Goal: Use online tool/utility: Utilize a website feature to perform a specific function

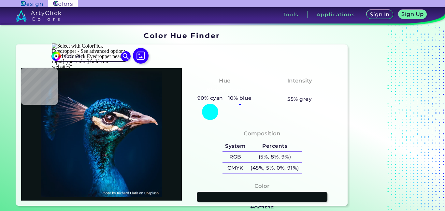
type input "#042236"
type input "#002147"
type input "#002245"
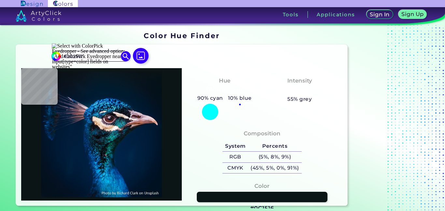
type input "#002245"
type input "#012245"
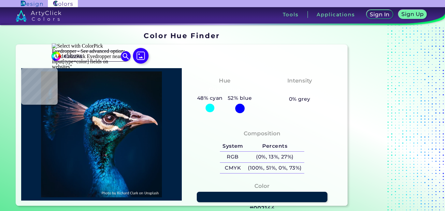
type input "#002144"
type input "#012144"
type input "#032145"
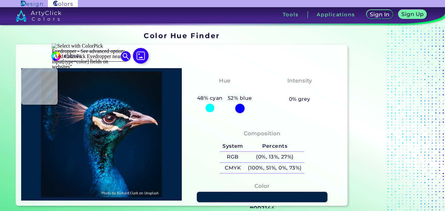
type input "#032145"
type input "#022145"
type input "#022144"
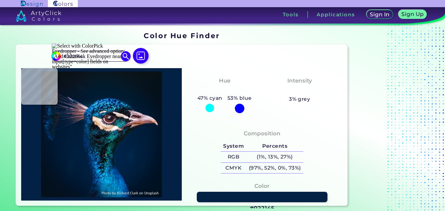
type input "#002144"
type input "#012245"
type input "#012346"
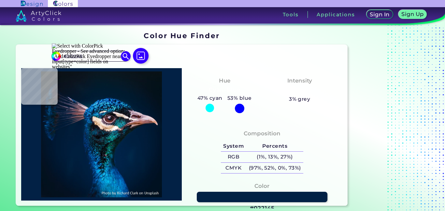
type input "#012346"
type input "#031d20"
type input "#031D20"
type input "#061718"
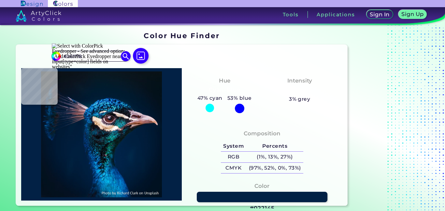
type input "#2e9197"
type input "#2E9197"
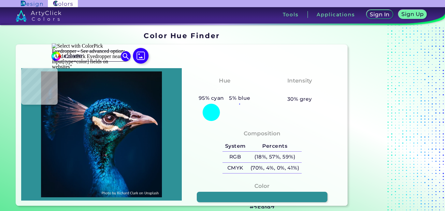
type input "#1799a7"
type input "#1799A7"
type input "#0c4853"
type input "#0C4853"
type input "#014b55"
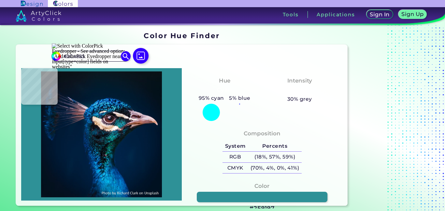
type input "#014B55"
type input "#dbc2c0"
type input "#DBC2C0"
type input "#fbfcf7"
type input "#FBFCF7"
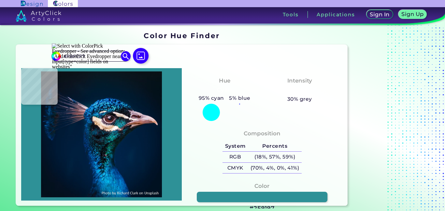
type input "#fcfcfc"
type input "#FCFCFC"
type input "#fdf8f2"
type input "#FDF8F2"
type input "#fdf0e7"
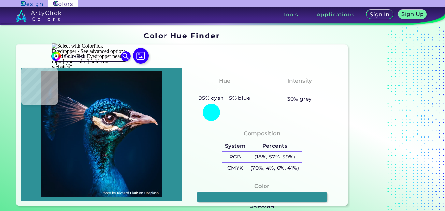
type input "#FDF0E7"
type input "#dec3a0"
type input "#DEC3A0"
type input "#d7b394"
type input "#D7B394"
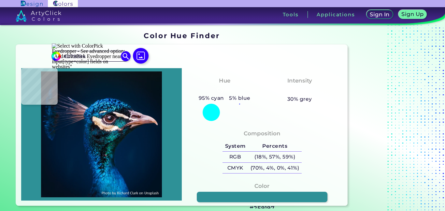
type input "#f4dfd6"
type input "#F4DFD6"
type input "#d9d2d0"
type input "#D9D2D0"
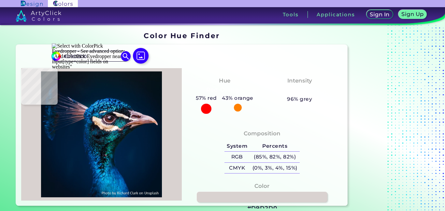
type input "#918f90"
type input "#918F90"
type input "#30333d"
type input "#30333D"
type input "#2c303a"
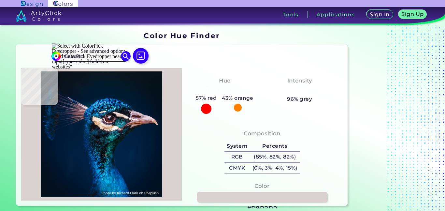
type input "#2C303A"
type input "#1d232f"
type input "#1D232F"
type input "#25303e"
type input "#25303E"
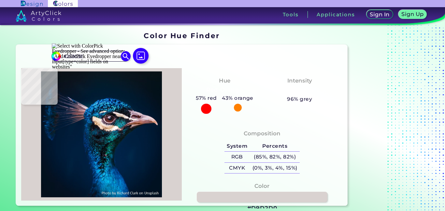
type input "#293645"
type input "#354454"
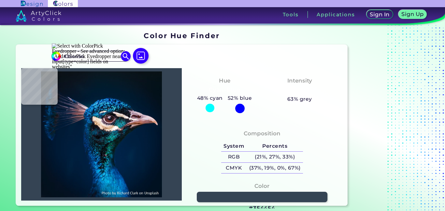
type input "#4f272f"
type input "#4F272F"
type input "#8d829a"
type input "#8D829A"
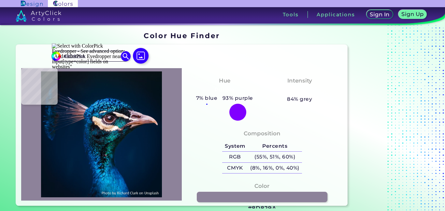
type input "#3c3650"
type input "#3C3650"
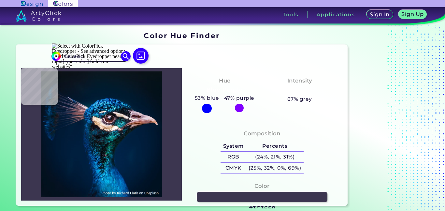
type input "#454059"
type input "#2a2840"
type input "#2A2840"
type input "#24243c"
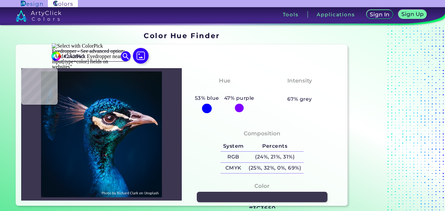
type input "#24243C"
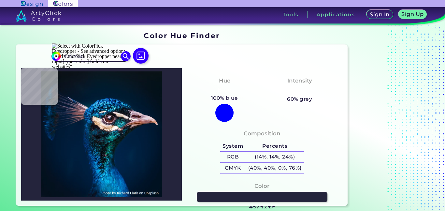
type input "#2b2e45"
type input "#2B2E45"
type input "#363950"
type input "#414259"
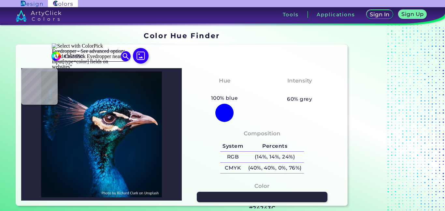
type input "#414259"
type input "#54526a"
type input "#54526A"
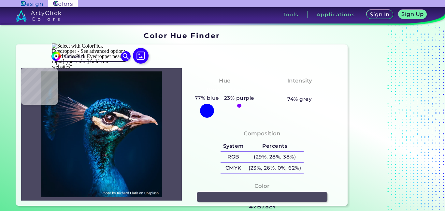
type input "#4b4861"
type input "#4B4861"
type input "#524e66"
type input "#524E66"
type input "#514e65"
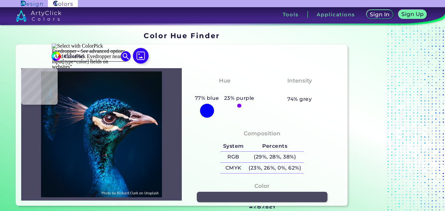
type input "#514E65"
type input "#39384f"
type input "#39384F"
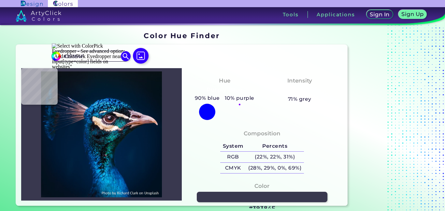
type input "#1e2237"
type input "#1E2237"
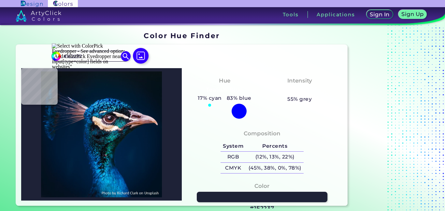
type input "#1560aa"
type input "#1560AA"
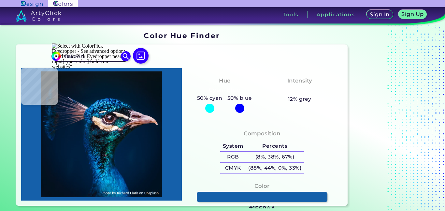
type input "#131d2d"
type input "#131D2D"
type input "#9f6e7d"
type input "#9F6E7D"
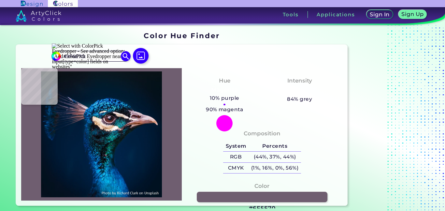
type input "#6f5e70"
type input "#6F5E70"
type input "#95777c"
type input "#95777C"
type input "#926c74"
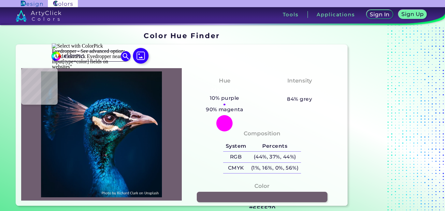
type input "#926C74"
type input "#705364"
type input "#51465b"
type input "#51465B"
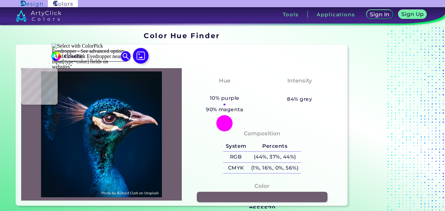
type input "#87768c"
type input "#87768C"
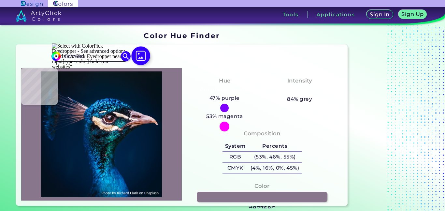
click at [141, 52] on img at bounding box center [141, 55] width 19 height 19
click at [0, 0] on input "file" at bounding box center [0, 0] width 0 height 0
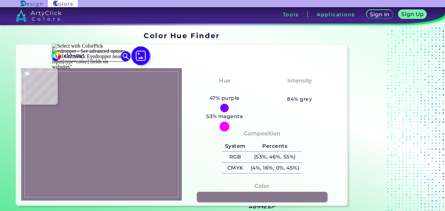
type input "#201c21"
type input "#201C21"
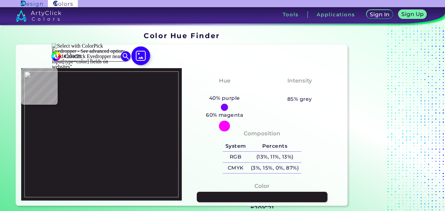
type input "#1d191b"
type input "#1D191B"
type input "#100e10"
type input "#100E10"
type input "#0f0d0f"
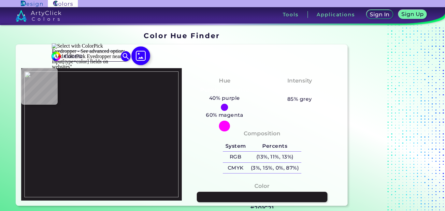
type input "#0F0D0F"
type input "#0e0b0e"
type input "#0E0B0E"
type input "#0e0a08"
type input "#0E0A08"
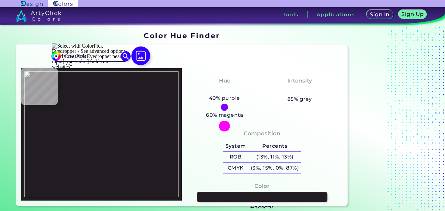
type input "#0e0b0e"
type input "#0E0B0E"
type input "#0e0a09"
type input "#0E0A09"
type input "#0d0906"
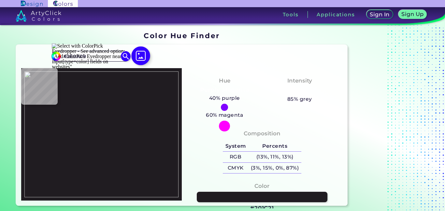
type input "#0D0906"
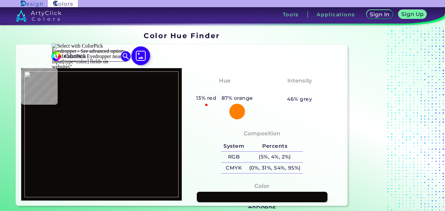
type input "#0c0907"
type input "#0C0907"
type input "#0c090a"
type input "#0C090A"
type input "#0d0a0d"
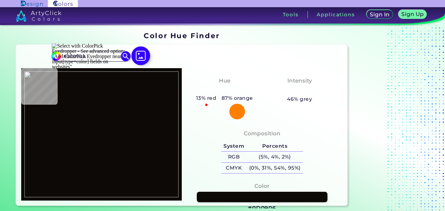
type input "#0D0A0D"
type input "#0e0b0e"
type input "#0E0B0E"
type input "#0d0a0d"
type input "#0D0A0D"
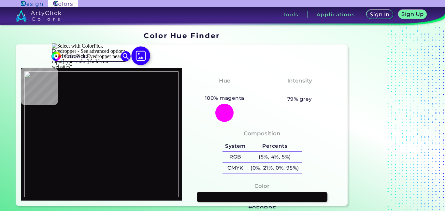
type input "#0e0a09"
type input "#0E0A09"
type input "#0e0a0b"
type input "#0E0A0B"
type input "#0e0b0e"
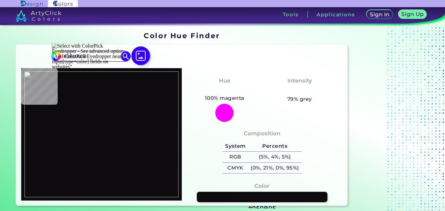
type input "#0E0B0E"
type input "#0e0a0b"
type input "#0E0A0B"
type input "#0e0b08"
type input "#0E0B08"
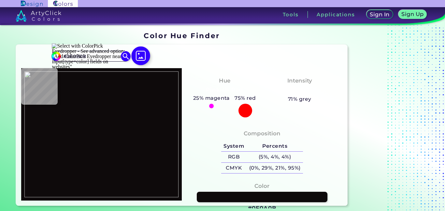
type input "#0e0b0c"
type input "#0E0B0C"
type input "#0e0b0e"
type input "#0E0B0E"
type input "#0e0c0e"
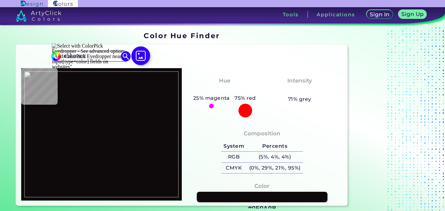
type input "#0E0C0E"
type input "#0f0d0f"
type input "#0F0D0F"
type input "#100e10"
type input "#100E10"
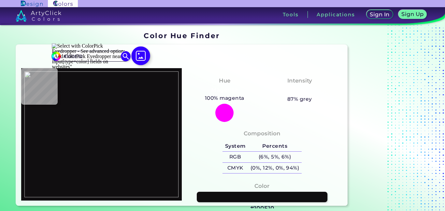
type input "#121013"
type input "#171416"
type input "#383132"
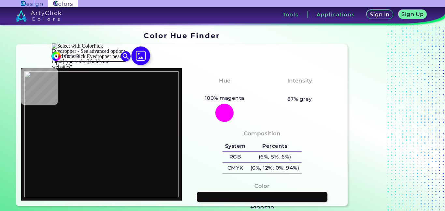
type input "#383132"
type input "#3d3b3d"
type input "#3D3B3D"
type input "#4c401c"
type input "#4C401C"
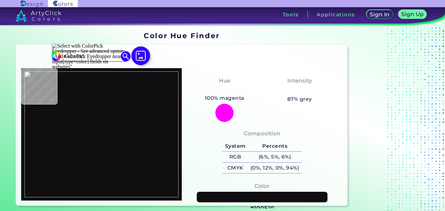
type input "#52451a"
type input "#52451A"
type input "#4d4017"
type input "#4D4017"
type input "#553e1b"
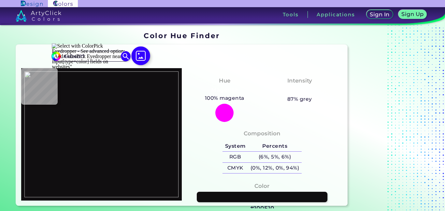
type input "#553E1B"
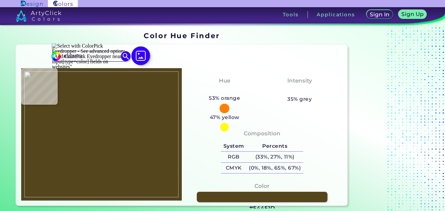
type input "#54451d"
type input "#54451D"
type input "#524021"
type input "#5c513b"
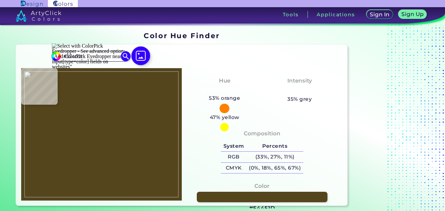
type input "#5C513B"
type input "#6f665c"
type input "#6F665C"
type input "#736b61"
type input "#736B61"
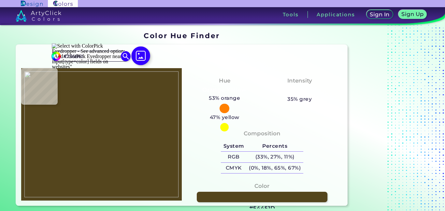
type input "#685d4d"
type input "#685D4D"
type input "#5d4e2f"
type input "#5D4E2F"
type input "#605335"
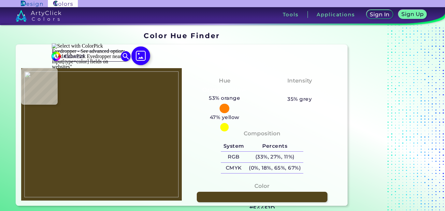
type input "#605335"
type input "#594f3d"
type input "#594F3D"
type input "#554b4a"
type input "#554B4A"
